Goal: Transaction & Acquisition: Purchase product/service

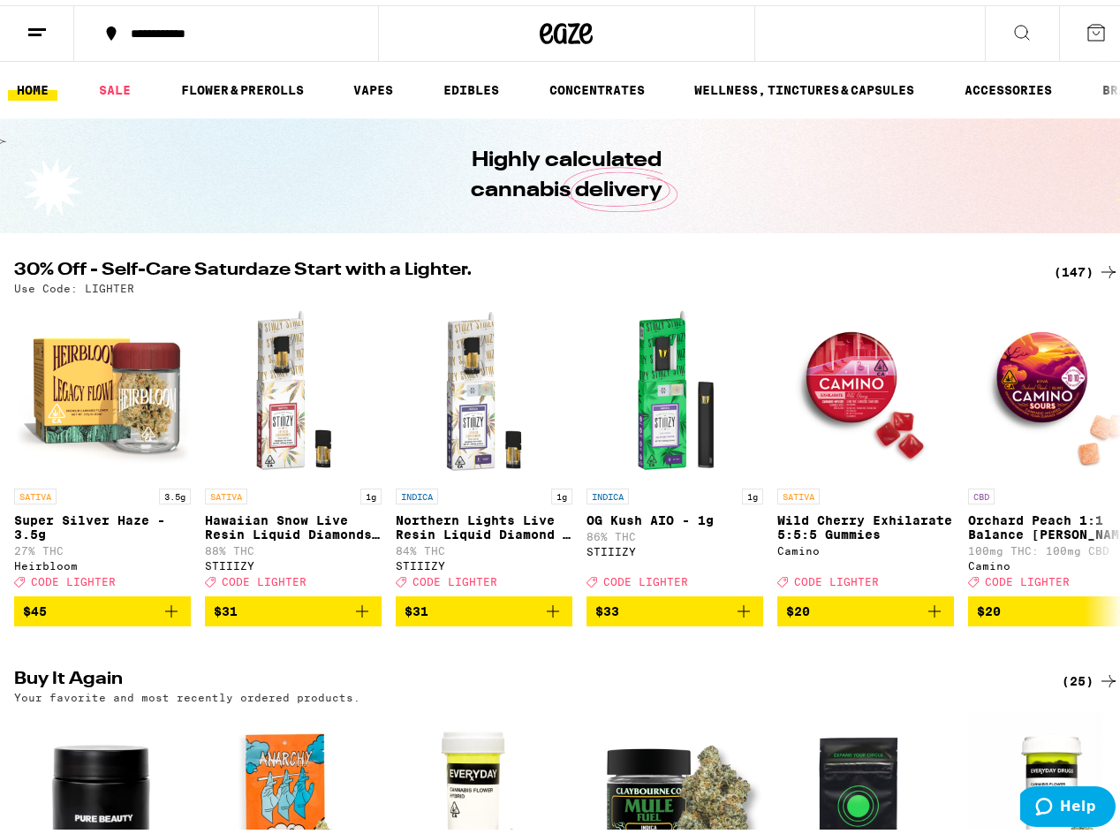
click at [1062, 265] on div "(147)" at bounding box center [1086, 266] width 65 height 21
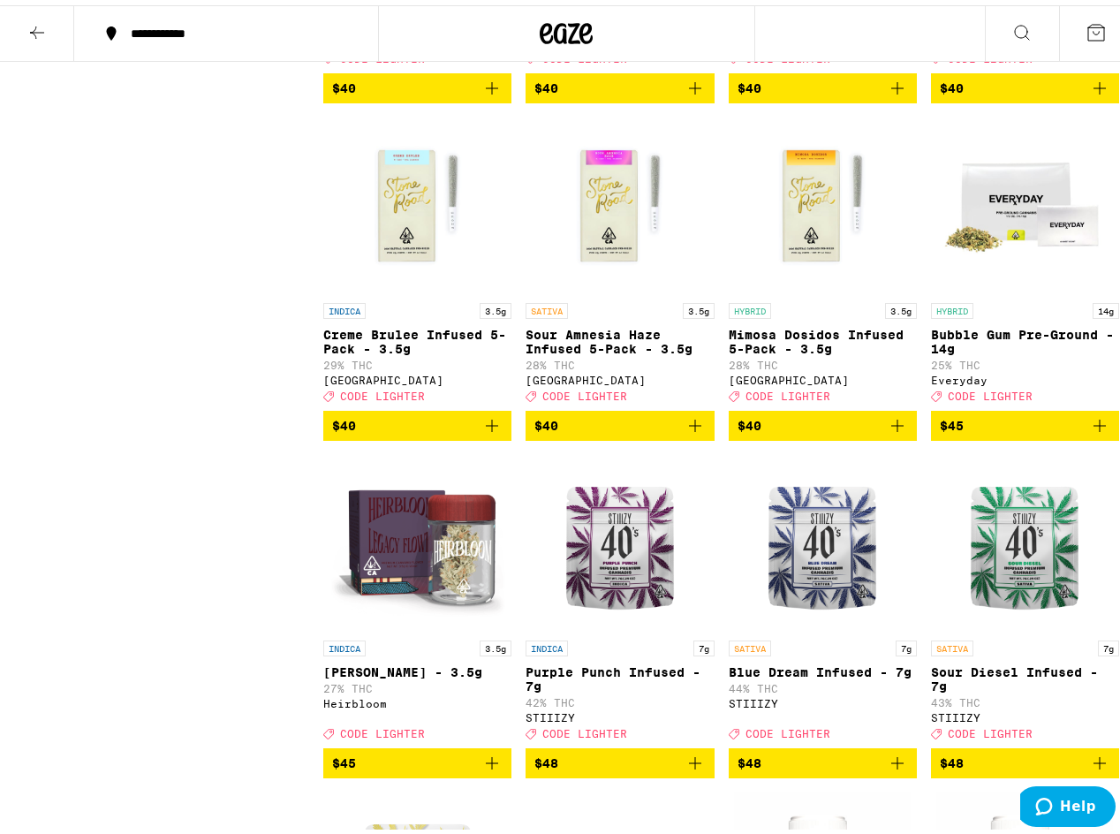
scroll to position [11231, 0]
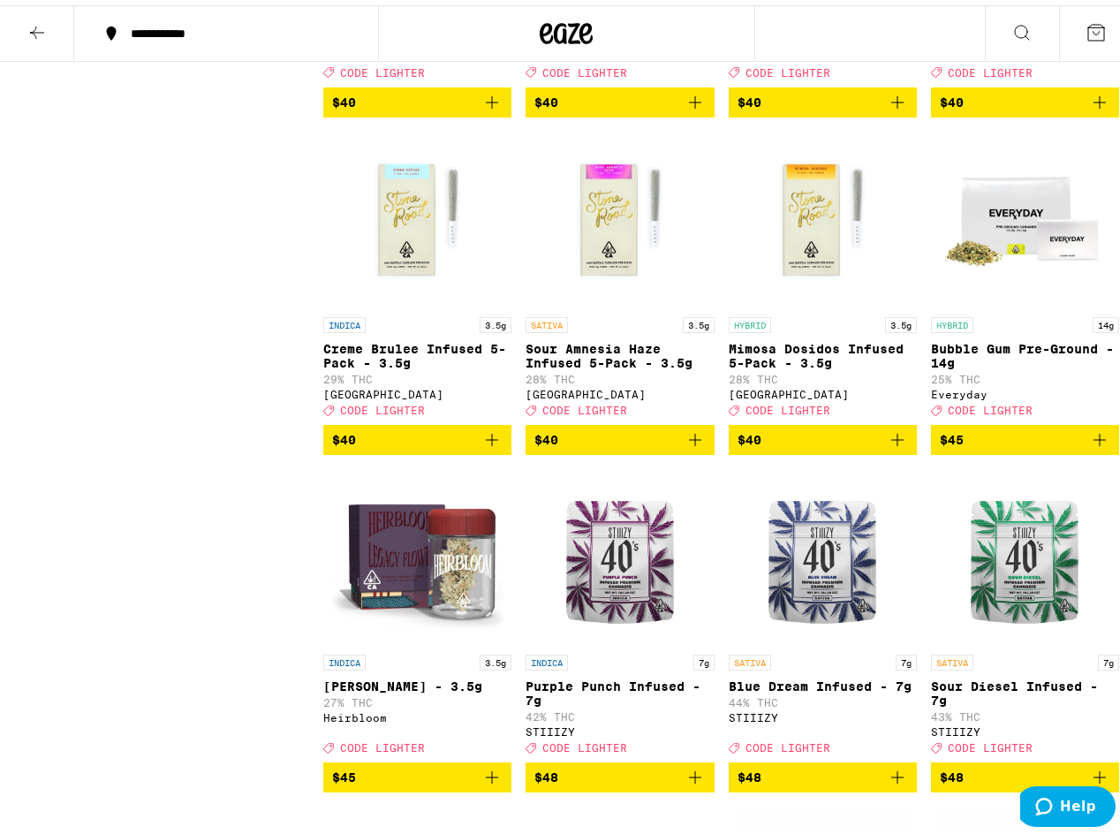
click at [1089, 108] on icon "Add to bag" at bounding box center [1099, 97] width 21 height 21
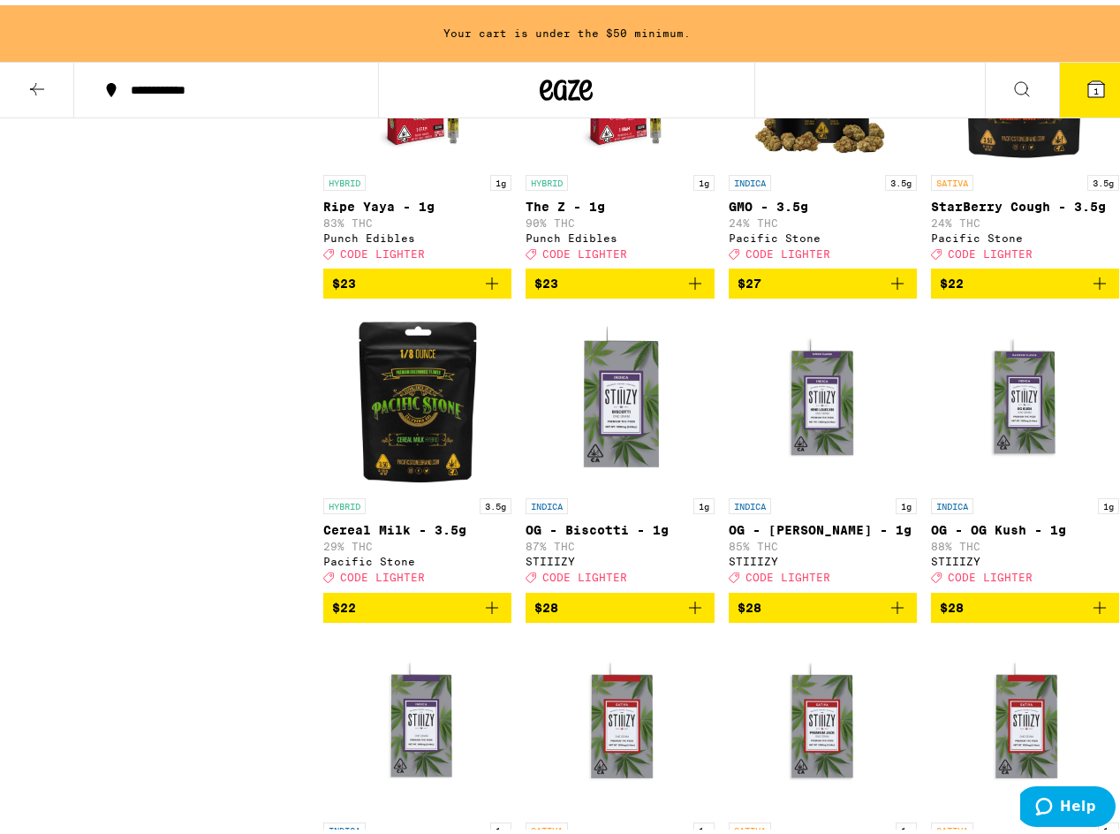
scroll to position [5438, 0]
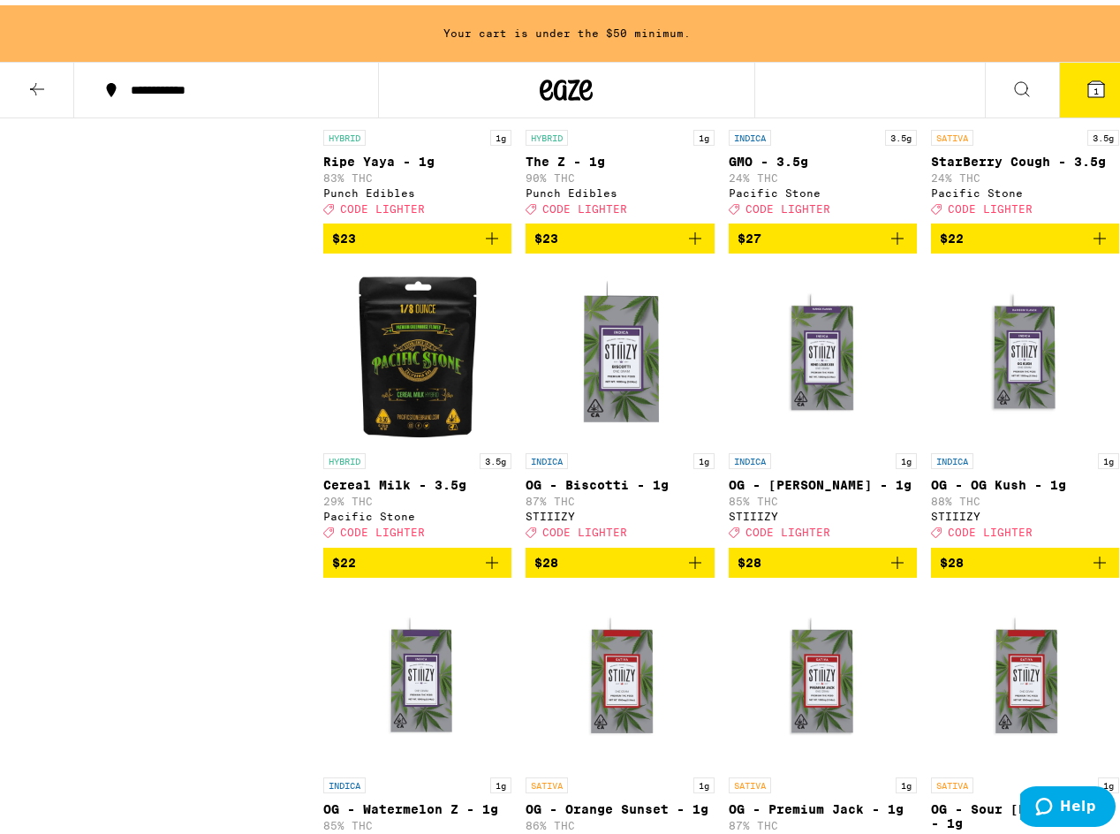
click at [490, 568] on icon "Add to bag" at bounding box center [491, 557] width 21 height 21
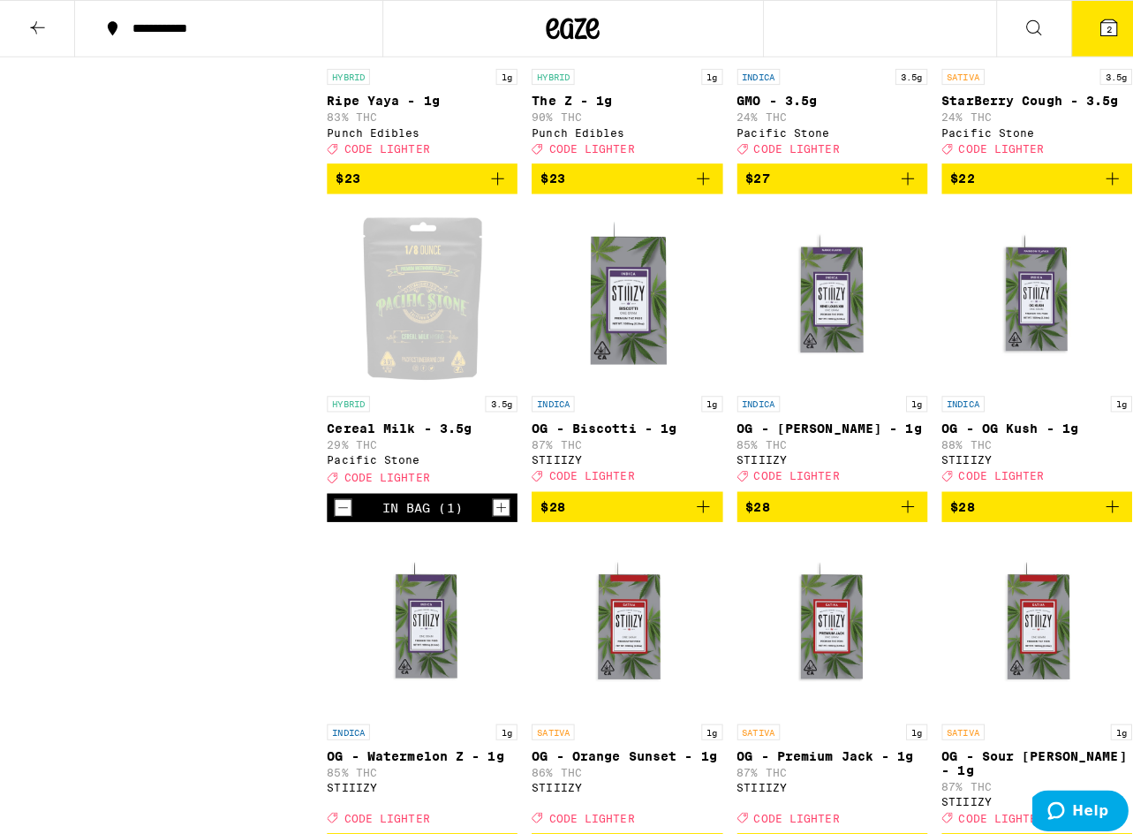
scroll to position [5382, 0]
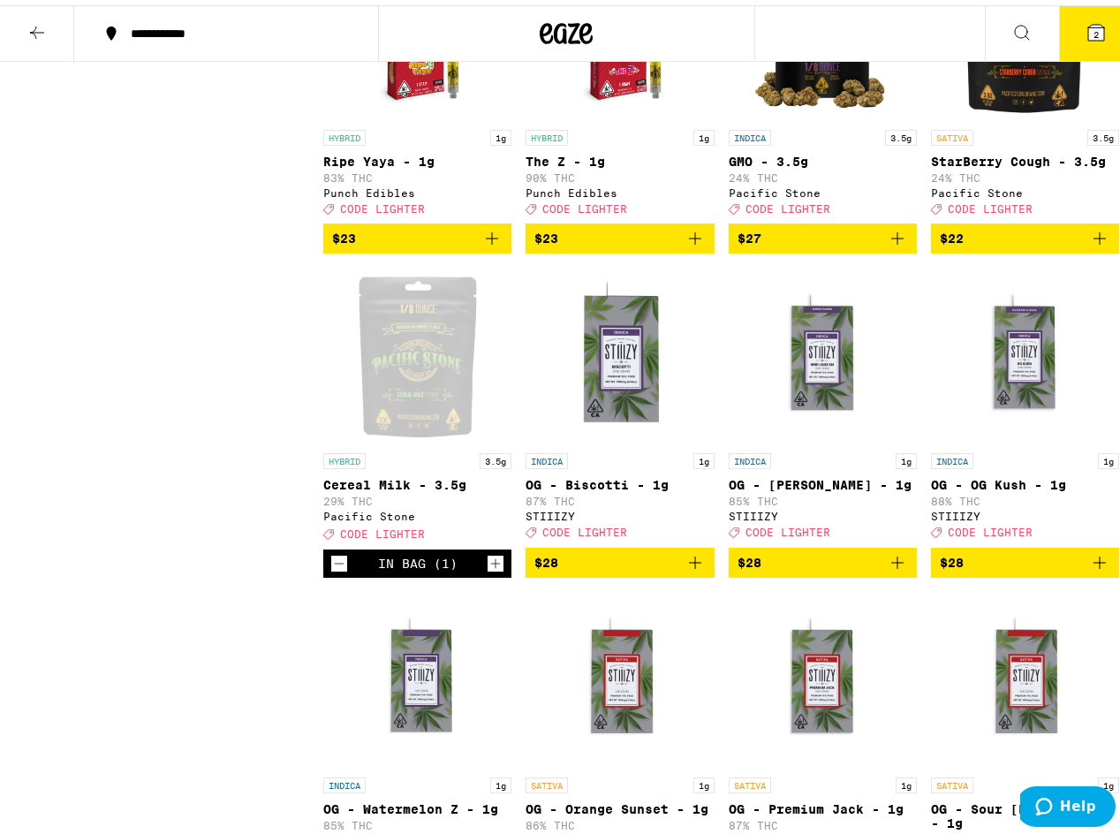
click at [1094, 32] on span "2" at bounding box center [1096, 29] width 5 height 11
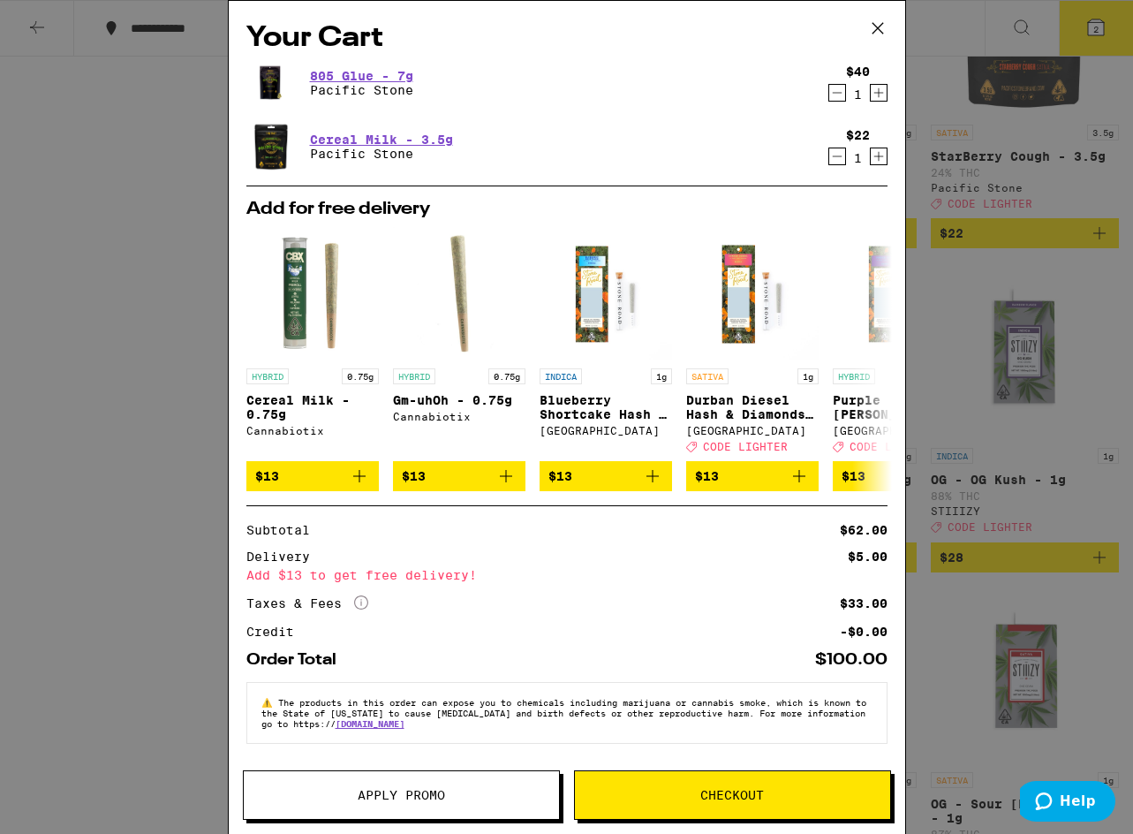
scroll to position [8, 0]
click at [513, 794] on span "Apply Promo" at bounding box center [401, 795] width 315 height 12
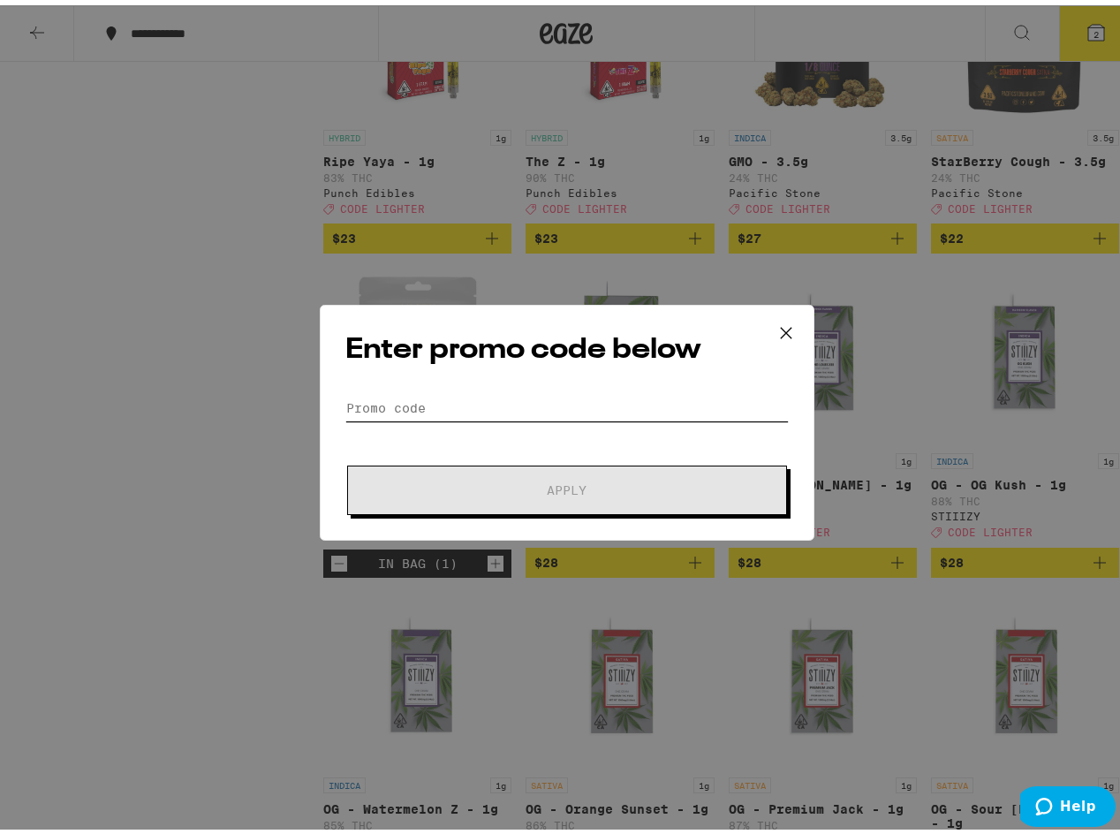
click at [598, 403] on input "Promo Code" at bounding box center [566, 403] width 443 height 27
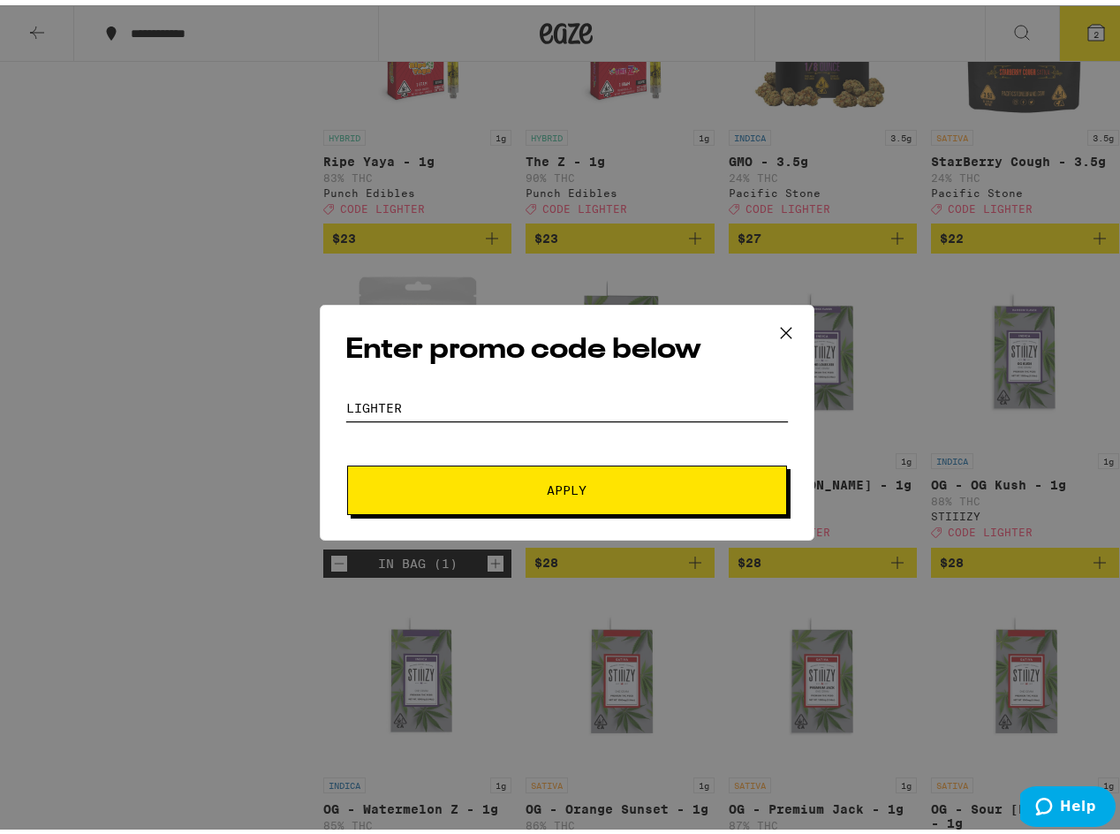
type input "lighter"
click at [624, 472] on button "Apply" at bounding box center [567, 484] width 440 height 49
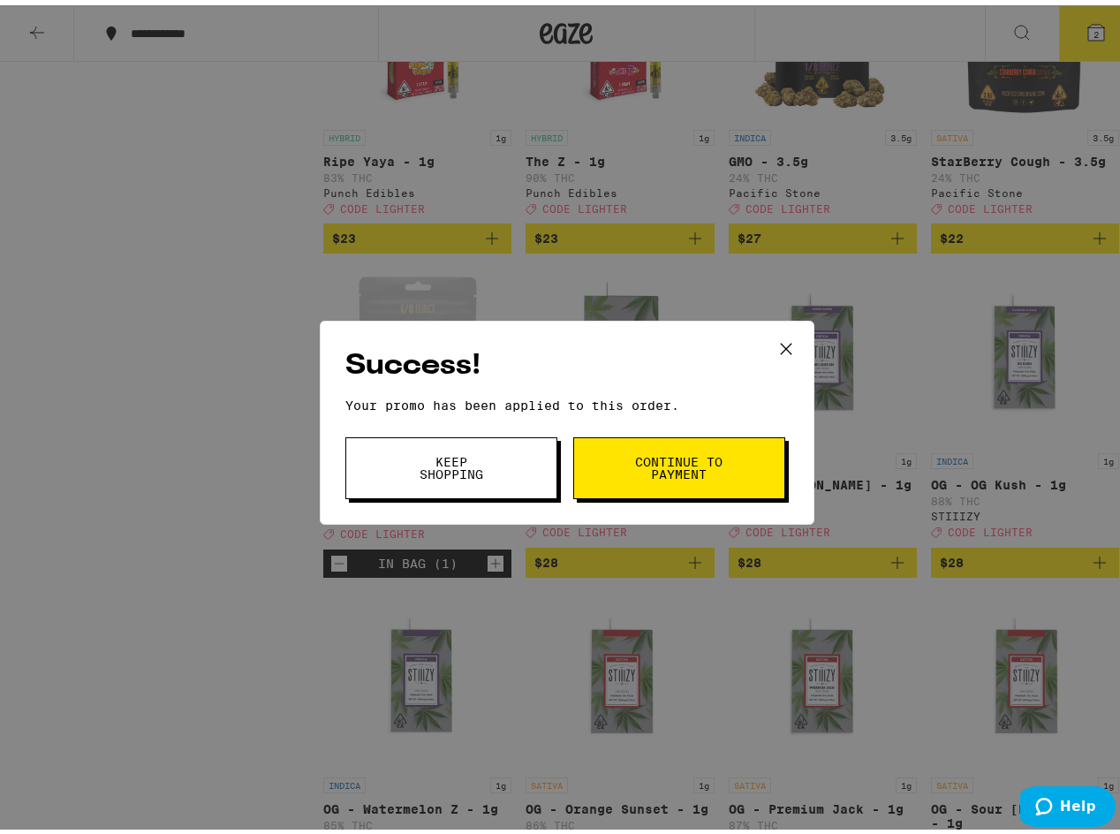
click at [522, 474] on button "Keep Shopping" at bounding box center [451, 463] width 212 height 62
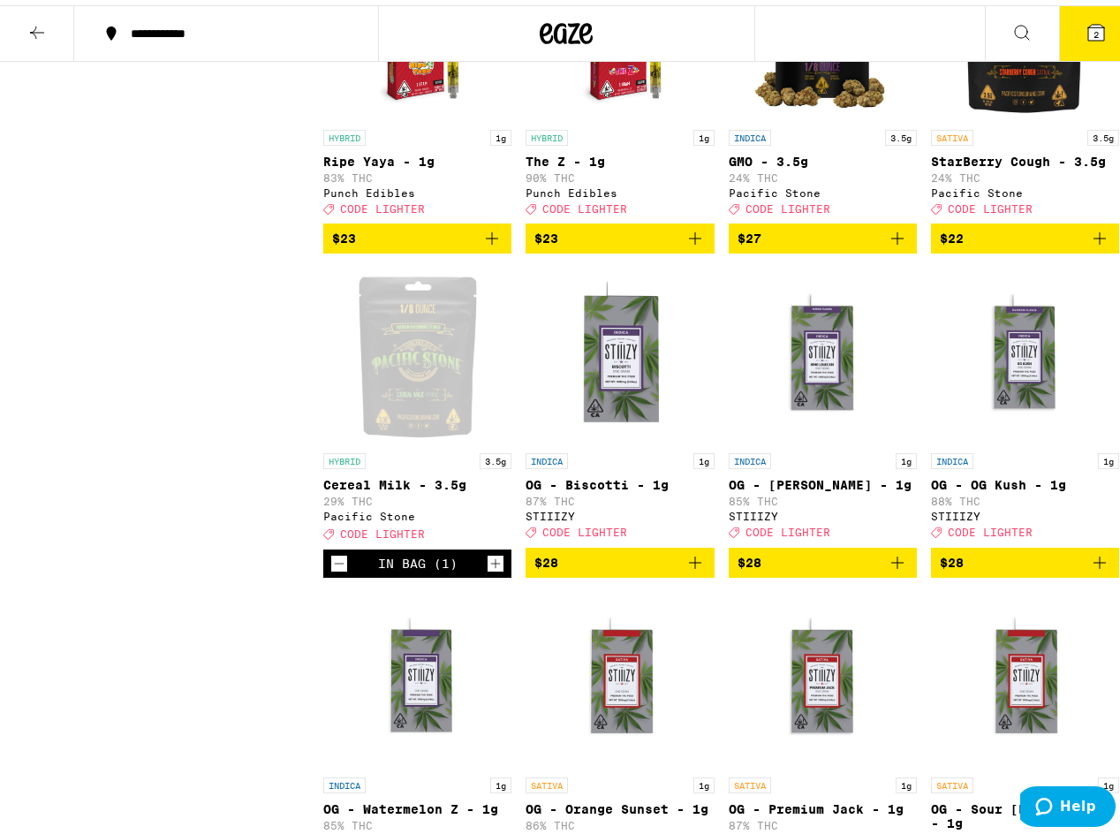
click at [1094, 24] on span "2" at bounding box center [1096, 29] width 5 height 11
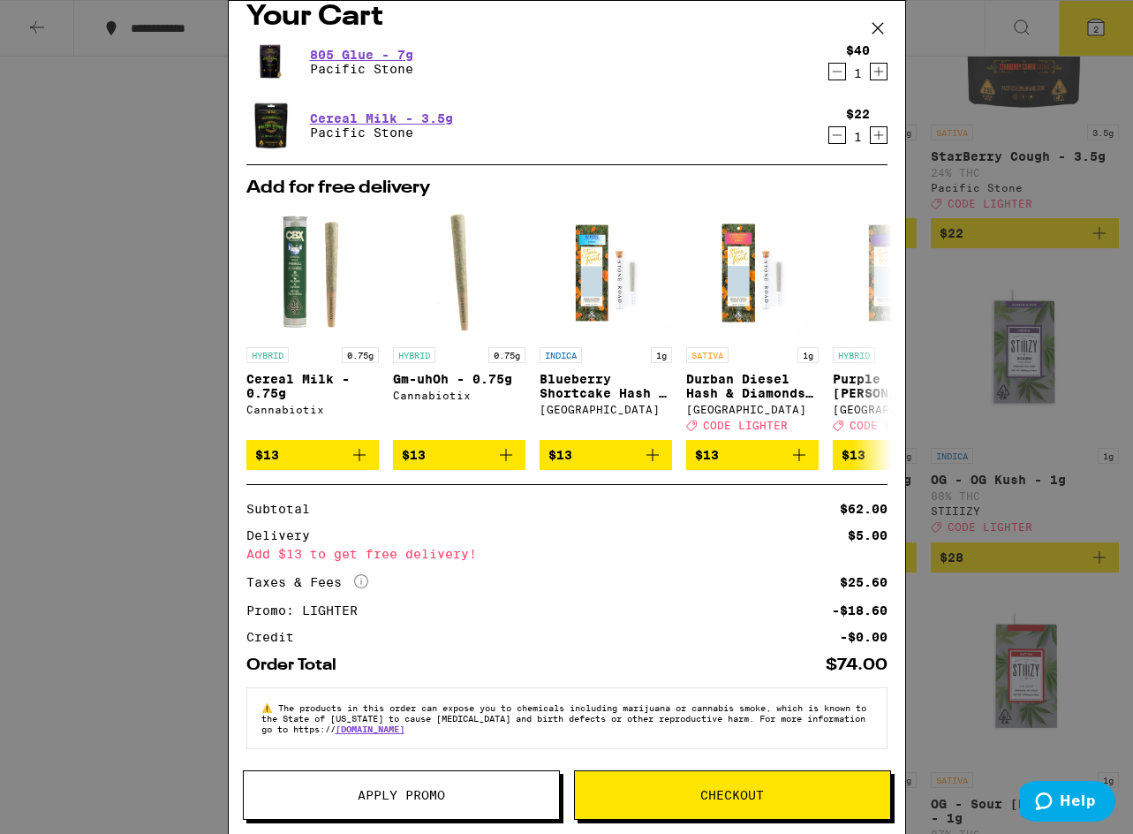
scroll to position [34, 0]
click at [724, 792] on span "Checkout" at bounding box center [733, 795] width 64 height 12
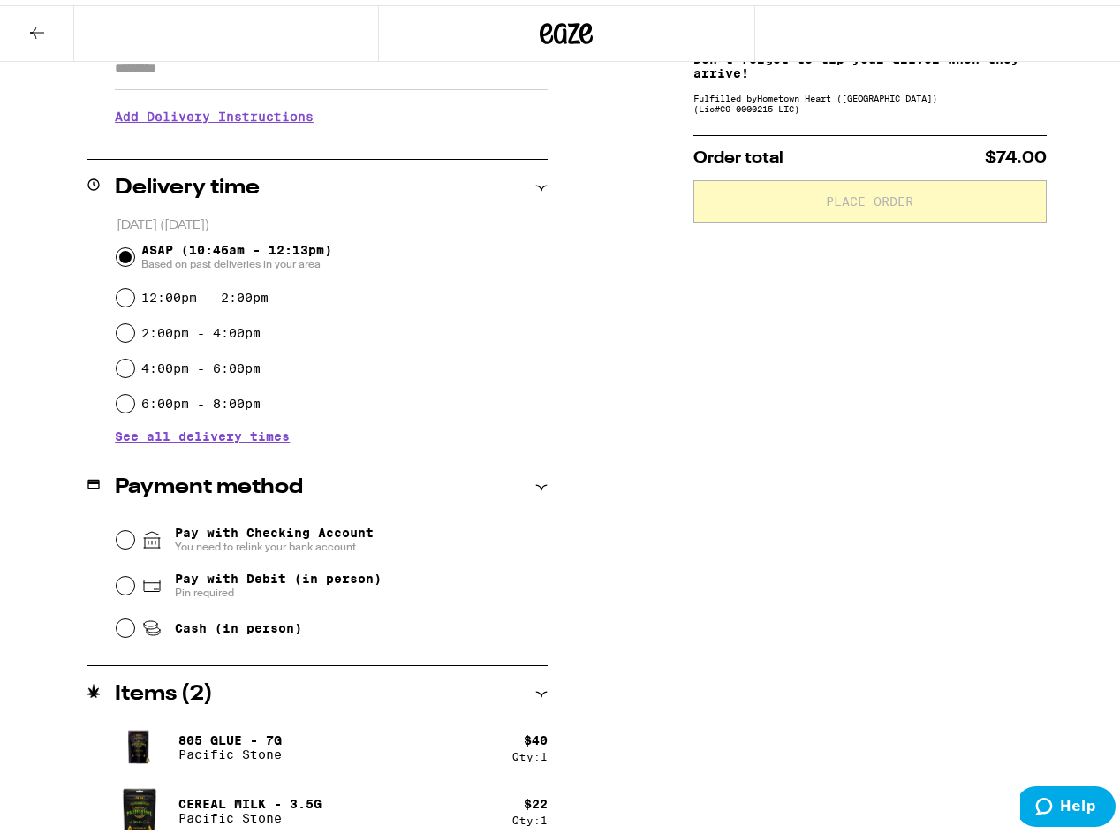
scroll to position [346, 0]
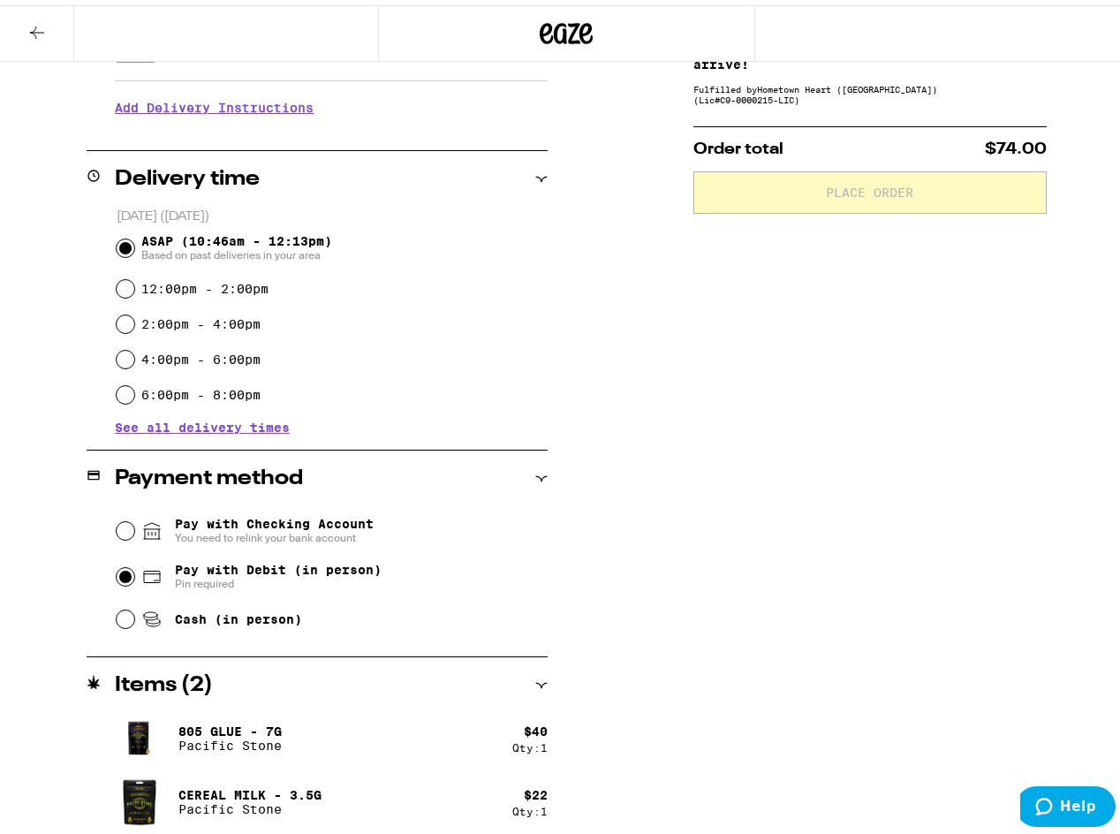
click at [119, 578] on input "Pay with Debit (in person) Pin required" at bounding box center [126, 572] width 18 height 18
radio input "true"
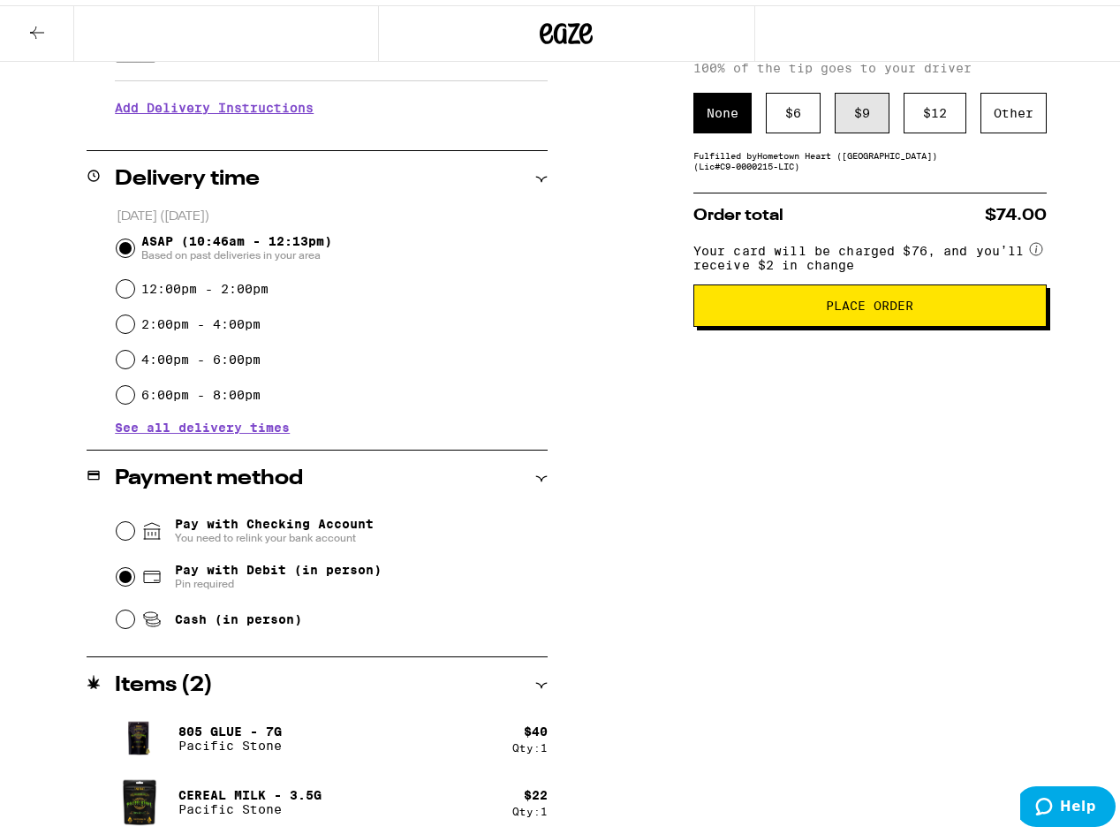
click at [867, 117] on div "$ 9" at bounding box center [862, 107] width 55 height 41
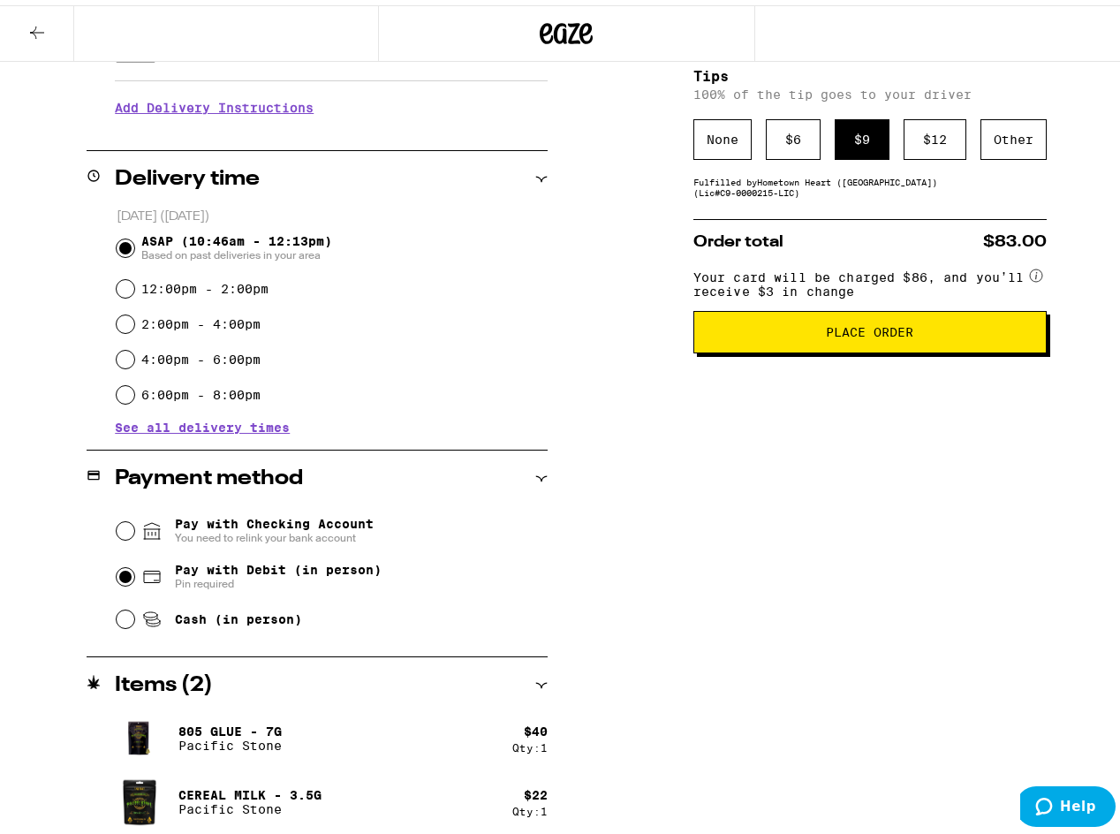
click at [889, 333] on span "Place Order" at bounding box center [869, 327] width 87 height 12
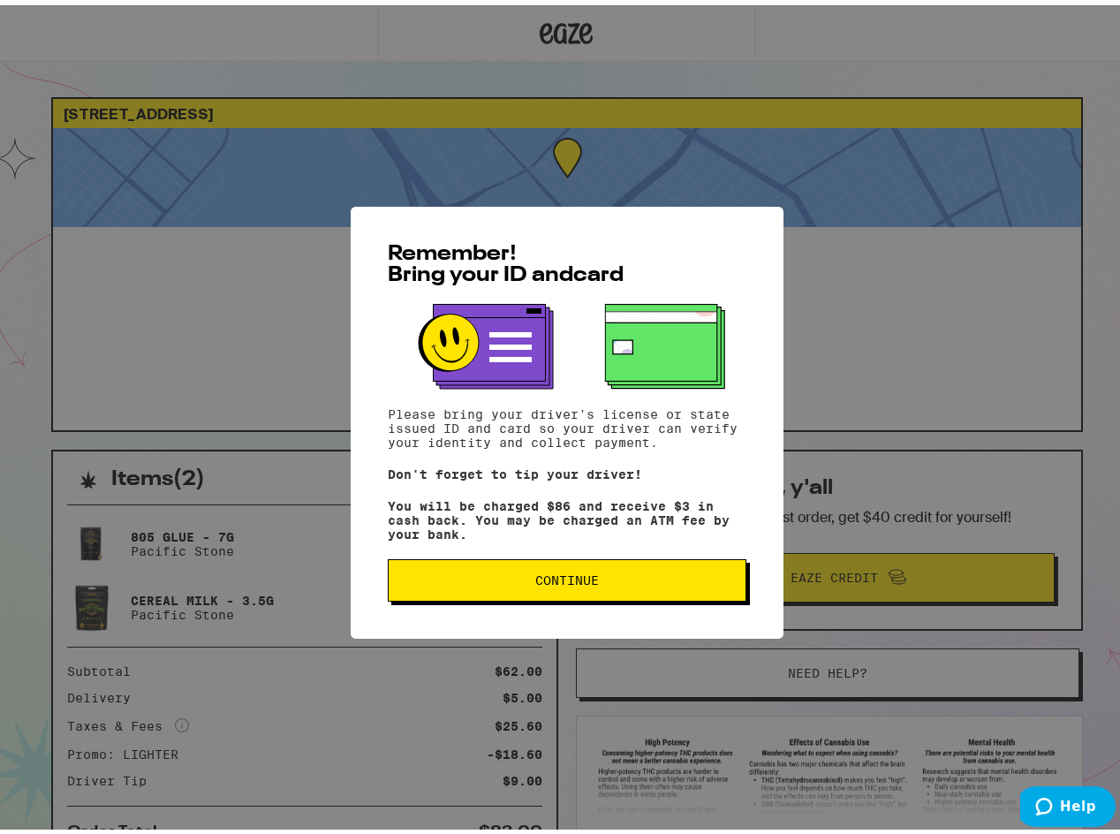
click at [648, 596] on button "Continue" at bounding box center [567, 575] width 359 height 42
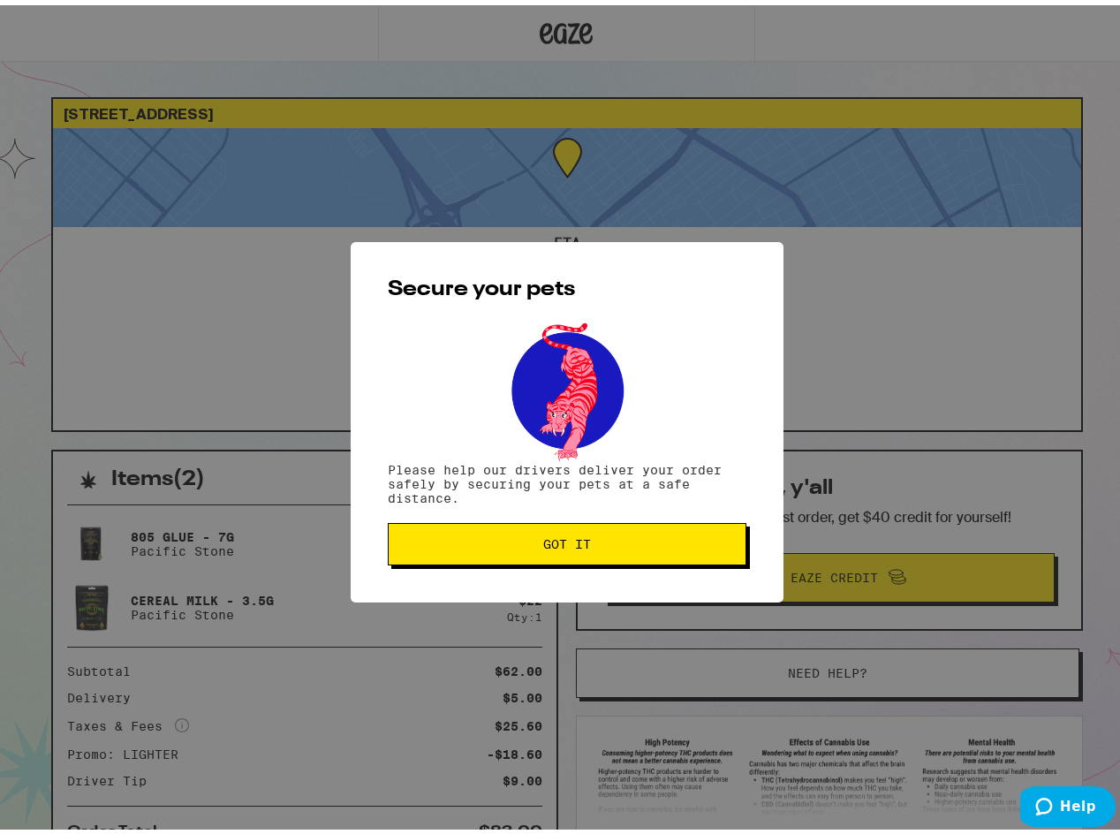
click at [627, 542] on span "Got it" at bounding box center [567, 539] width 329 height 12
